Goal: Task Accomplishment & Management: Complete application form

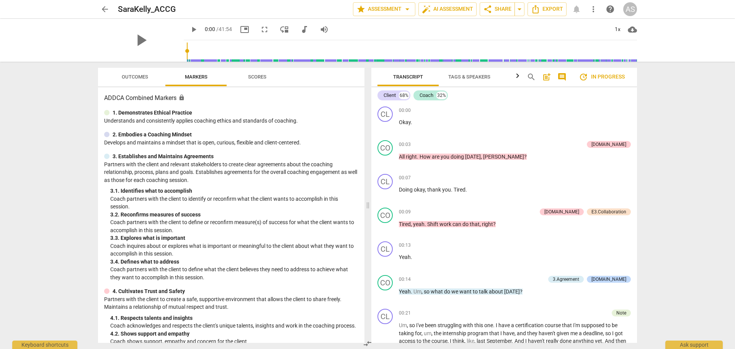
click at [104, 9] on span "arrow_back" at bounding box center [104, 9] width 9 height 9
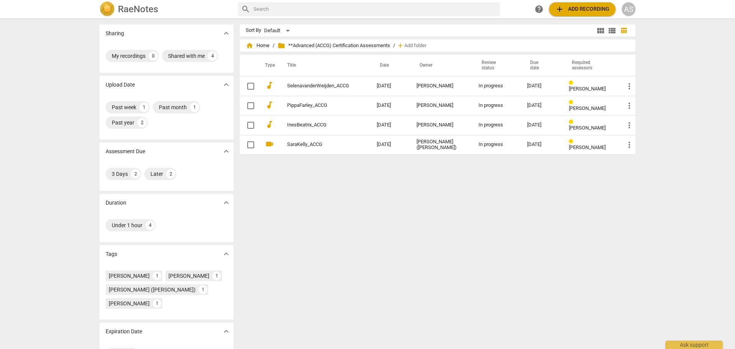
drag, startPoint x: 104, startPoint y: 9, endPoint x: 119, endPoint y: 10, distance: 14.5
click at [119, 10] on h2 "RaeNotes" at bounding box center [138, 9] width 40 height 11
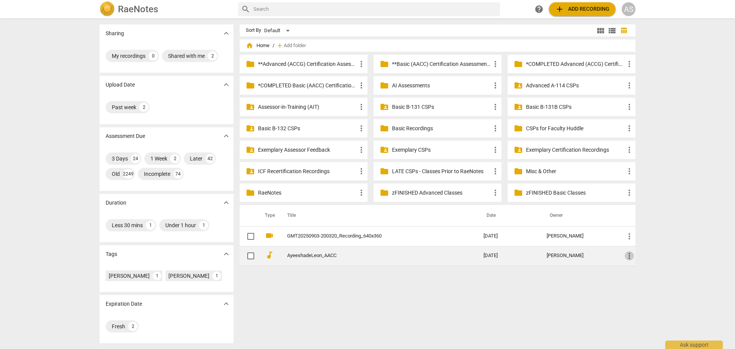
click at [630, 256] on span "more_vert" at bounding box center [629, 255] width 9 height 9
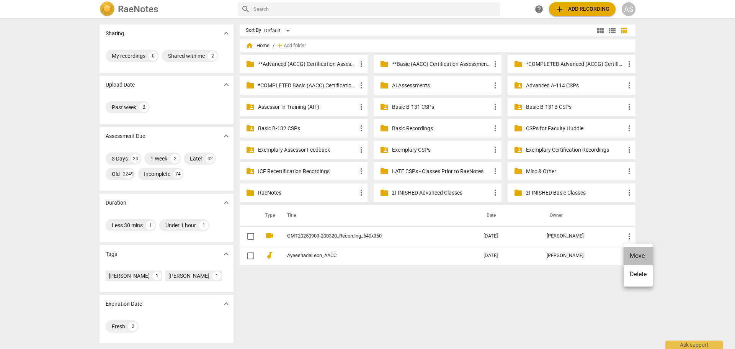
click at [638, 255] on li "Move" at bounding box center [637, 255] width 29 height 18
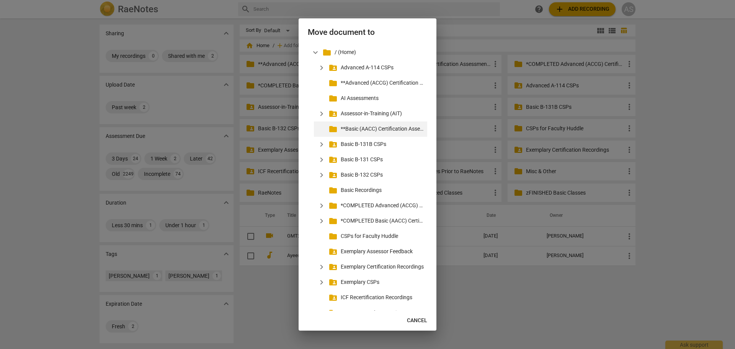
click at [364, 130] on p "**Basic (AACC) Certification Assessments" at bounding box center [382, 129] width 83 height 8
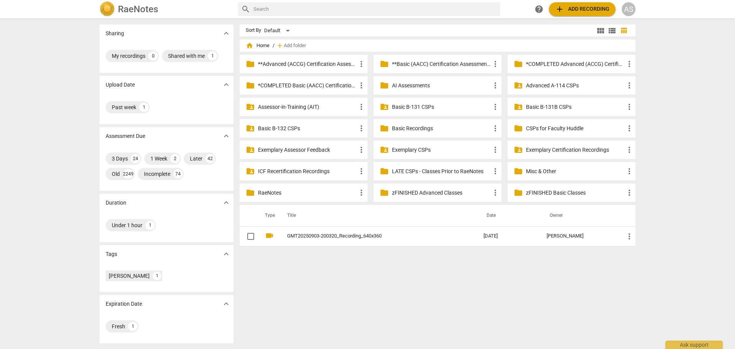
click at [430, 61] on p "**Basic (AACC) Certification Assessments" at bounding box center [441, 64] width 99 height 8
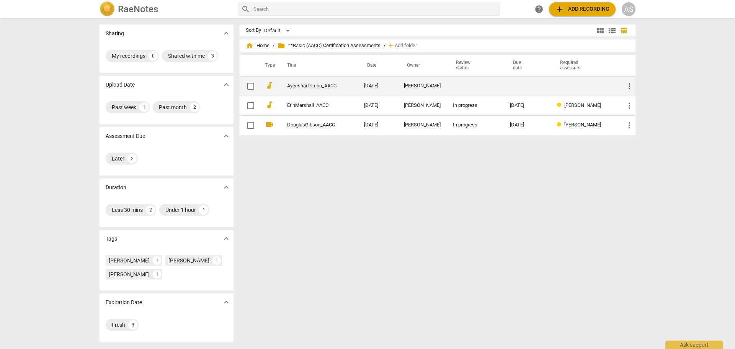
click at [416, 84] on div "[PERSON_NAME]" at bounding box center [422, 86] width 37 height 6
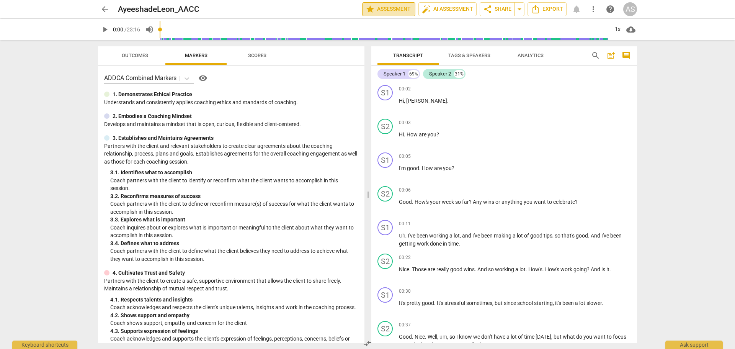
click at [403, 9] on span "star Assessment" at bounding box center [388, 9] width 46 height 9
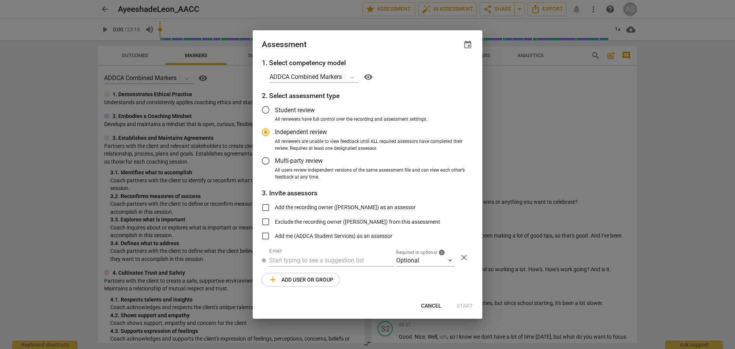
click at [465, 45] on span "event" at bounding box center [467, 44] width 9 height 9
radio input "false"
click at [440, 75] on input "date" at bounding box center [422, 70] width 54 height 11
click at [443, 72] on input "date" at bounding box center [422, 70] width 54 height 11
type input "[DATE]"
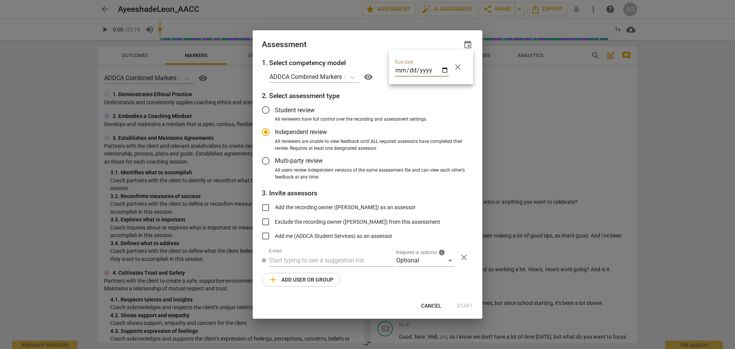
click at [364, 46] on div at bounding box center [367, 174] width 735 height 349
click at [412, 265] on div "Optional" at bounding box center [425, 260] width 59 height 12
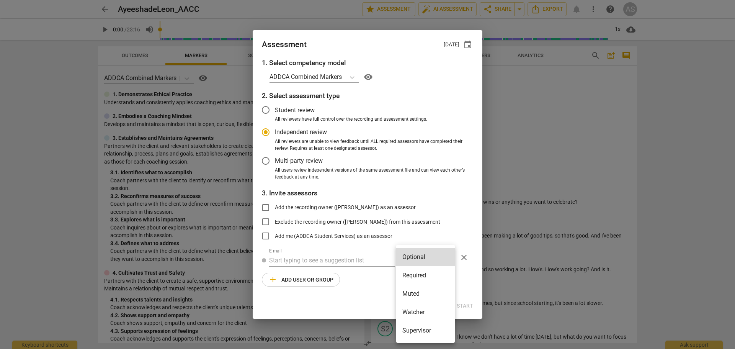
click at [416, 270] on li "Required" at bounding box center [425, 275] width 59 height 18
radio input "false"
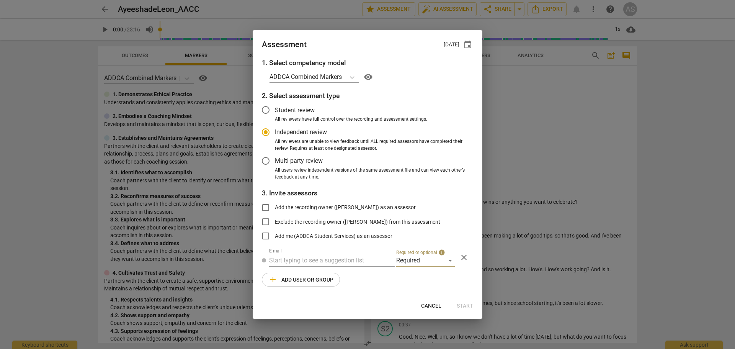
click at [355, 261] on input "text" at bounding box center [332, 260] width 126 height 12
type input "mira@addca"
click at [348, 279] on span "mira@addca" at bounding box center [343, 275] width 35 height 7
radio input "false"
type input "[PERSON_NAME] <[EMAIL_ADDRESS][DOMAIN_NAME]>"
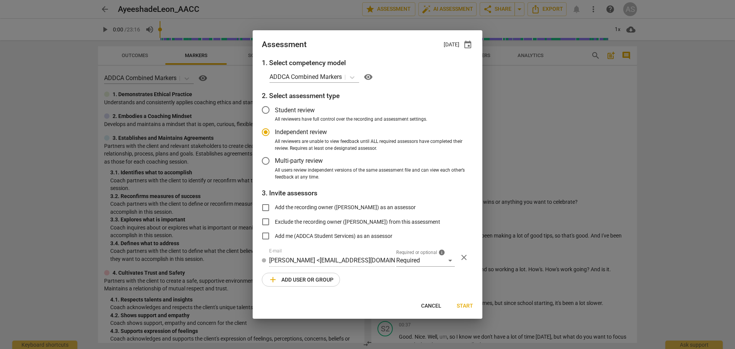
click at [298, 283] on span "add Add user or group" at bounding box center [300, 279] width 65 height 9
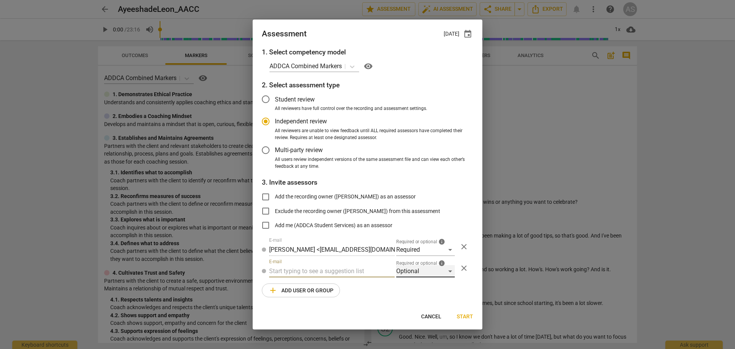
click at [417, 270] on div "Optional" at bounding box center [425, 271] width 59 height 12
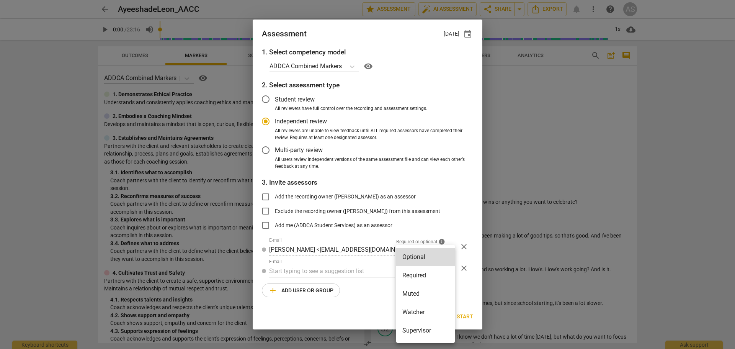
click at [423, 327] on li "Supervisor" at bounding box center [425, 330] width 59 height 18
radio input "false"
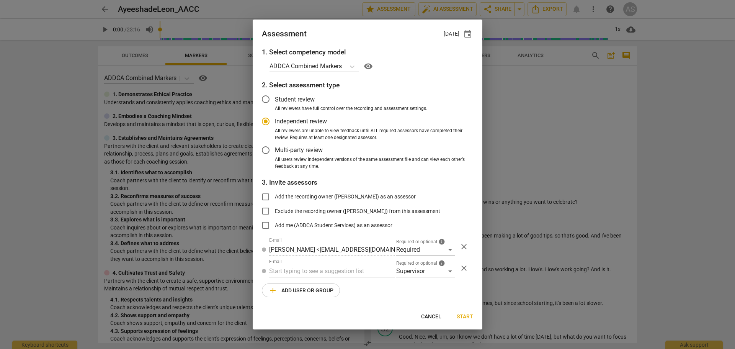
click at [0, 0] on div at bounding box center [0, 0] width 0 height 0
click at [334, 269] on input "text" at bounding box center [332, 271] width 126 height 12
type input "[PERSON_NAME]"
click at [335, 282] on span "[PERSON_NAME]" at bounding box center [349, 285] width 46 height 7
radio input "false"
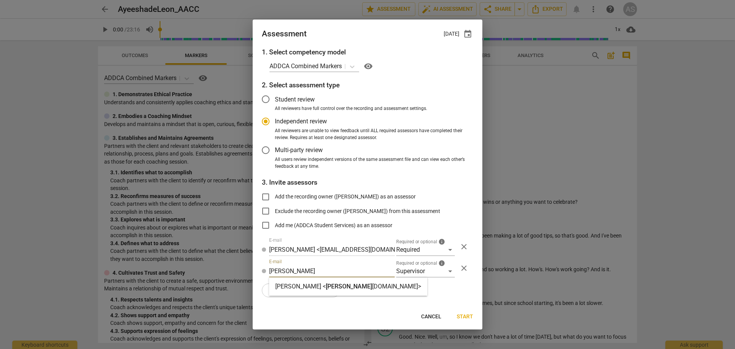
type input "[PERSON_NAME] <[PERSON_NAME][EMAIL_ADDRESS][DOMAIN_NAME]>"
click at [319, 288] on span "add Add user or group" at bounding box center [300, 289] width 65 height 9
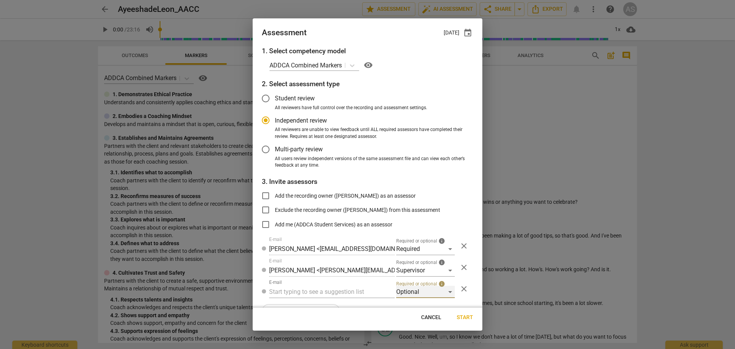
click at [410, 297] on div "Optional" at bounding box center [425, 291] width 59 height 12
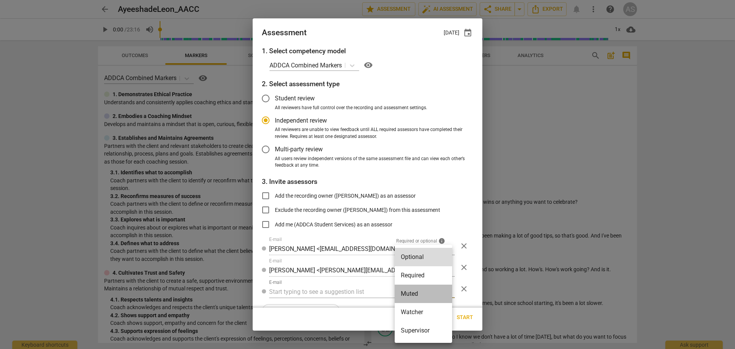
click at [413, 297] on li "Muted" at bounding box center [423, 293] width 57 height 18
radio input "false"
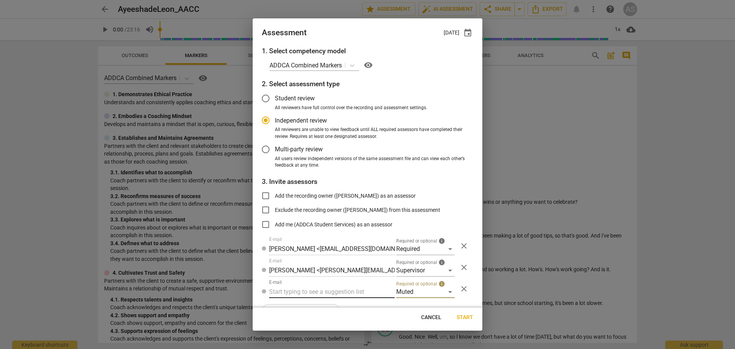
click at [344, 292] on input "text" at bounding box center [332, 291] width 126 height 12
type input "ayeesh"
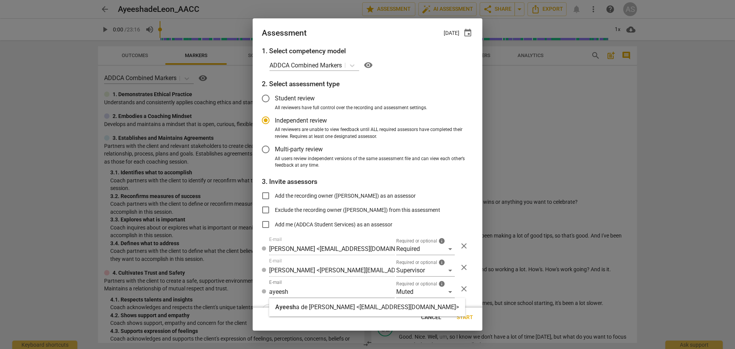
click at [351, 305] on strong "a de [PERSON_NAME] <[EMAIL_ADDRESS][DOMAIN_NAME]>" at bounding box center [377, 306] width 163 height 7
radio input "false"
type input "[PERSON_NAME] <[EMAIL_ADDRESS][DOMAIN_NAME]>"
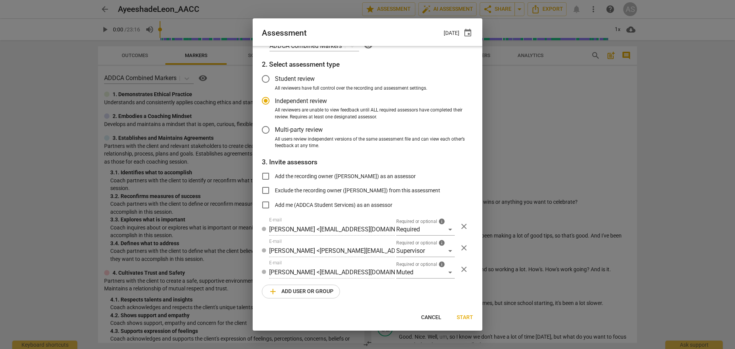
click at [310, 291] on span "add Add user or group" at bounding box center [300, 291] width 65 height 9
click at [415, 297] on div "Optional" at bounding box center [425, 293] width 59 height 12
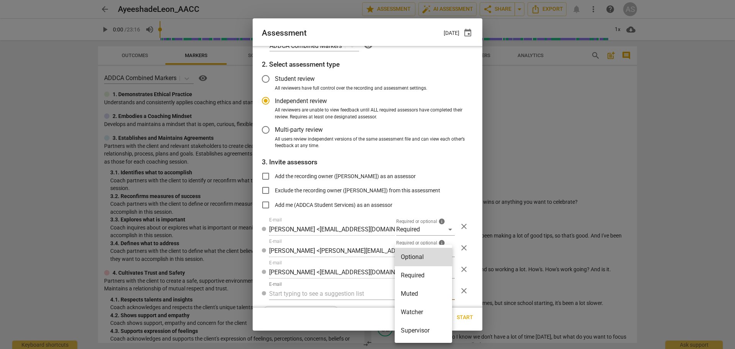
click at [419, 313] on li "Watcher" at bounding box center [423, 312] width 57 height 18
radio input "false"
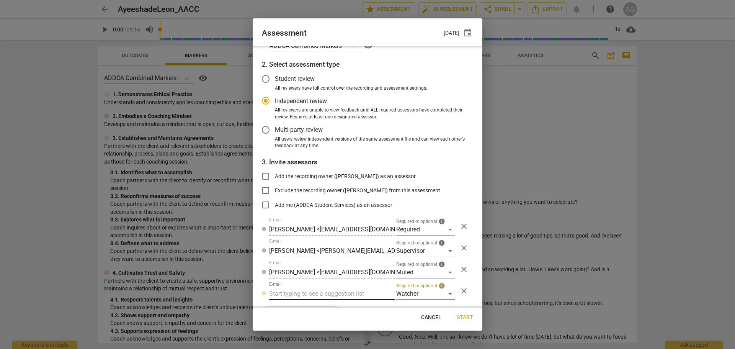
click at [318, 293] on input "text" at bounding box center [332, 293] width 126 height 12
type input "[EMAIL_ADDRESS][DOMAIN_NAME]"
click at [464, 316] on span "Start" at bounding box center [465, 317] width 16 height 8
radio input "false"
type input "[PERSON_NAME] <[EMAIL_ADDRESS][DOMAIN_NAME]>"
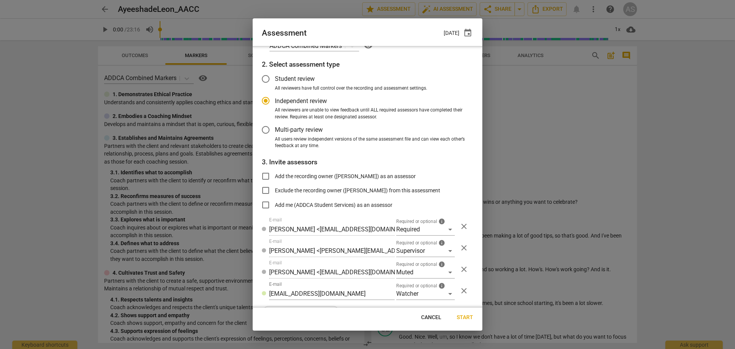
type input "[PERSON_NAME] <[EMAIL_ADDRESS][DOMAIN_NAME]>"
type input "ADDCA Student Services <[EMAIL_ADDRESS][DOMAIN_NAME]>"
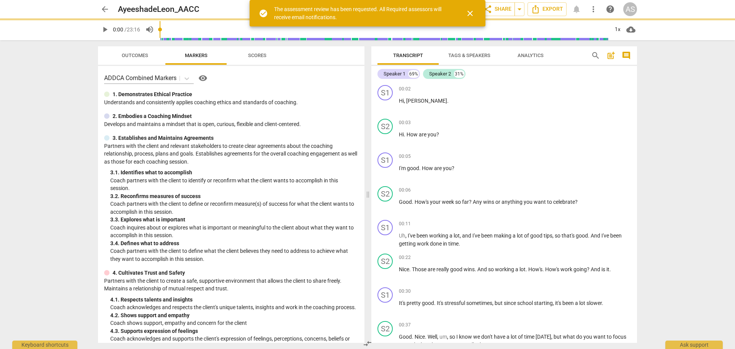
scroll to position [0, 0]
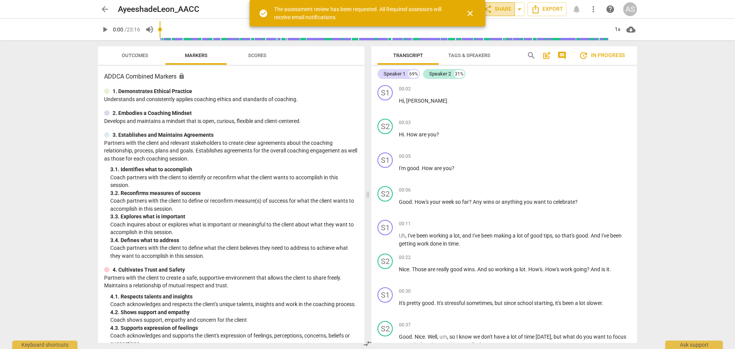
click at [508, 10] on span "share Share" at bounding box center [497, 9] width 28 height 9
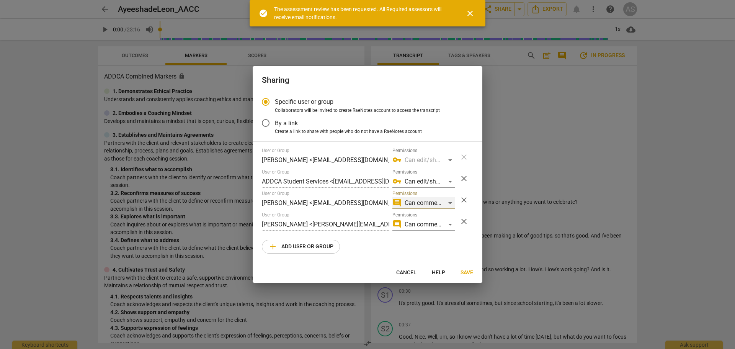
click at [417, 206] on div "comment Can comment" at bounding box center [423, 203] width 62 height 12
click at [414, 220] on li "edit Can edit" at bounding box center [424, 221] width 64 height 18
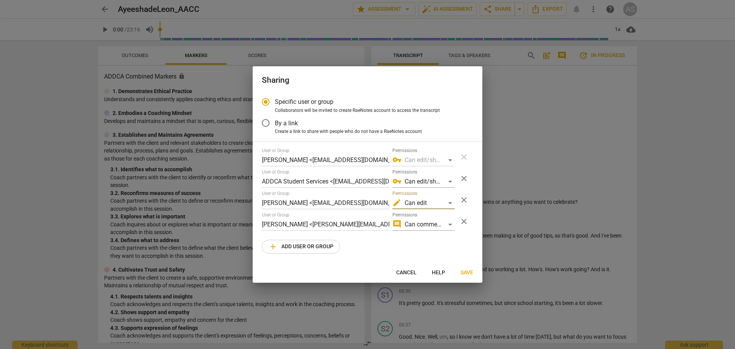
click at [463, 270] on span "Save" at bounding box center [466, 273] width 13 height 8
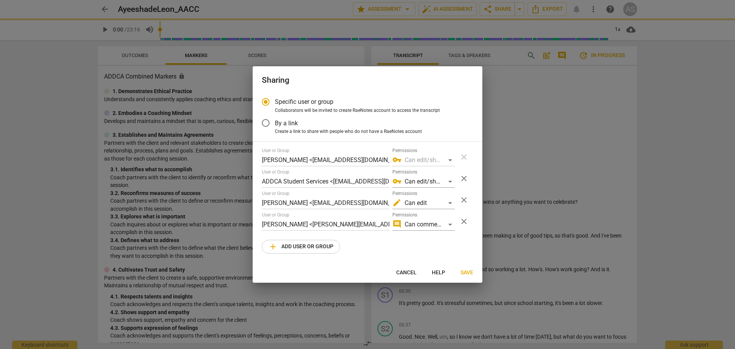
radio input "false"
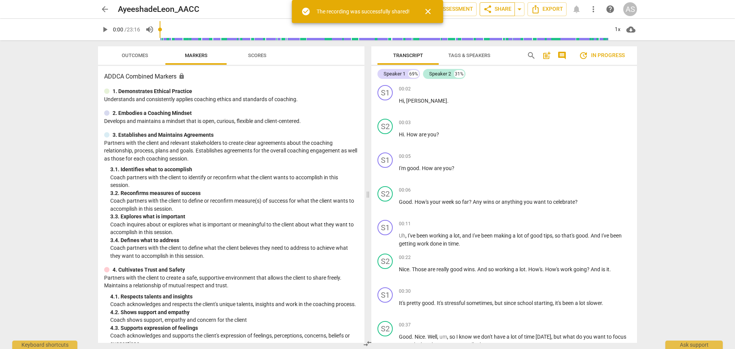
click at [499, 6] on span "share Share" at bounding box center [497, 9] width 28 height 9
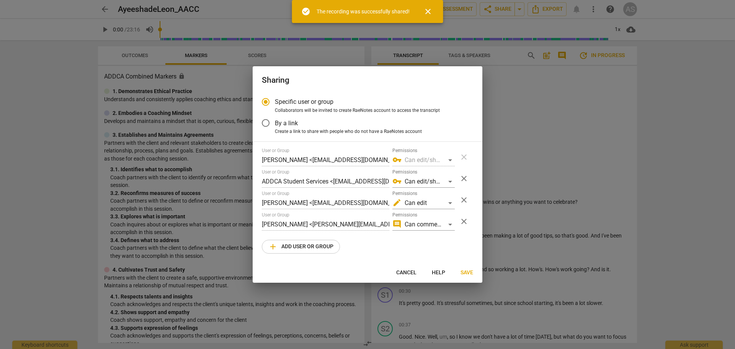
drag, startPoint x: 406, startPoint y: 271, endPoint x: 285, endPoint y: 154, distance: 168.1
click at [406, 271] on span "Cancel" at bounding box center [406, 273] width 20 height 8
radio input "false"
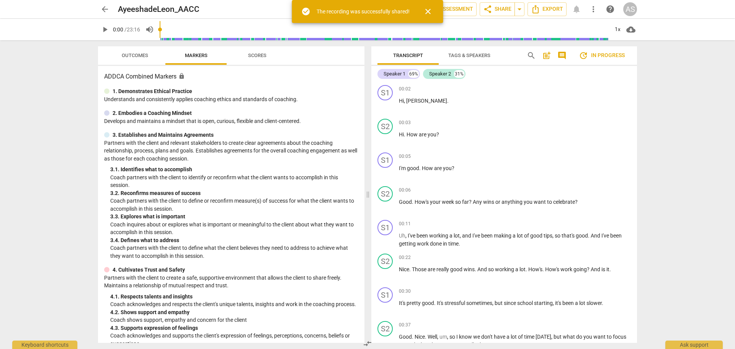
click at [105, 9] on span "arrow_back" at bounding box center [104, 9] width 9 height 9
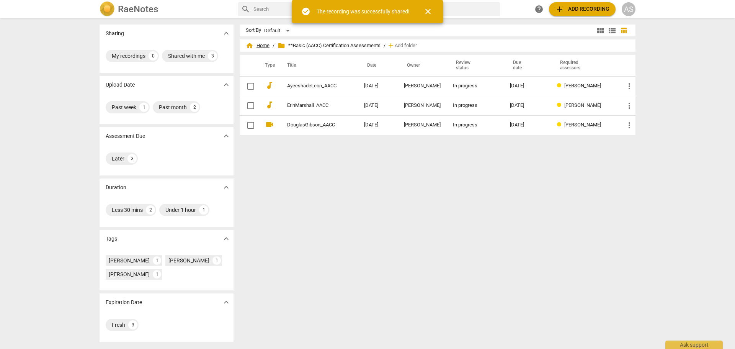
click at [250, 49] on span "home" at bounding box center [250, 46] width 8 height 8
